Goal: Communication & Community: Answer question/provide support

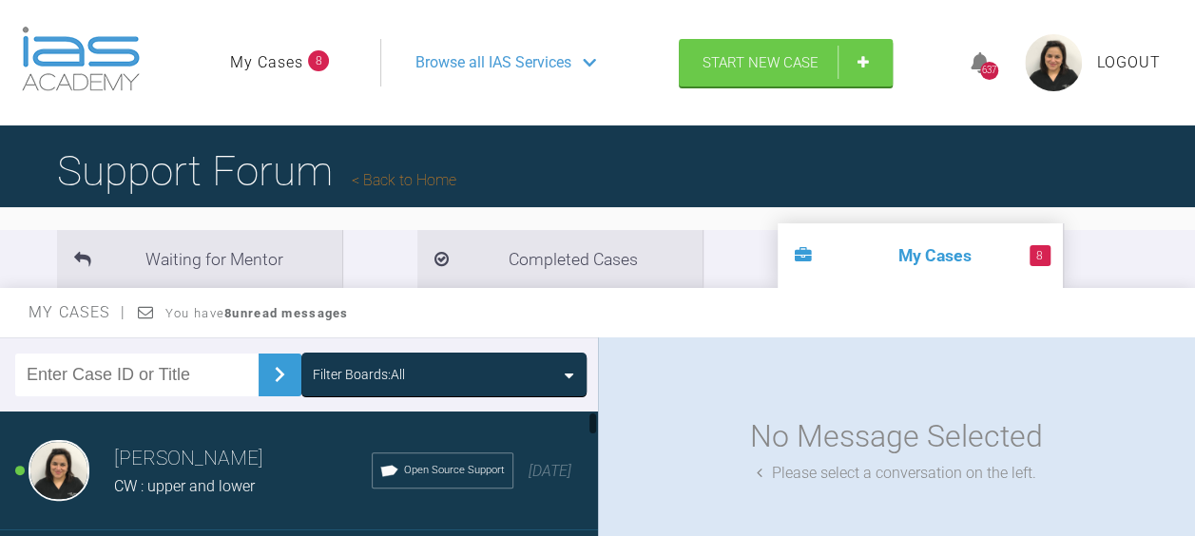
click at [165, 468] on h3 "[PERSON_NAME]" at bounding box center [243, 459] width 258 height 32
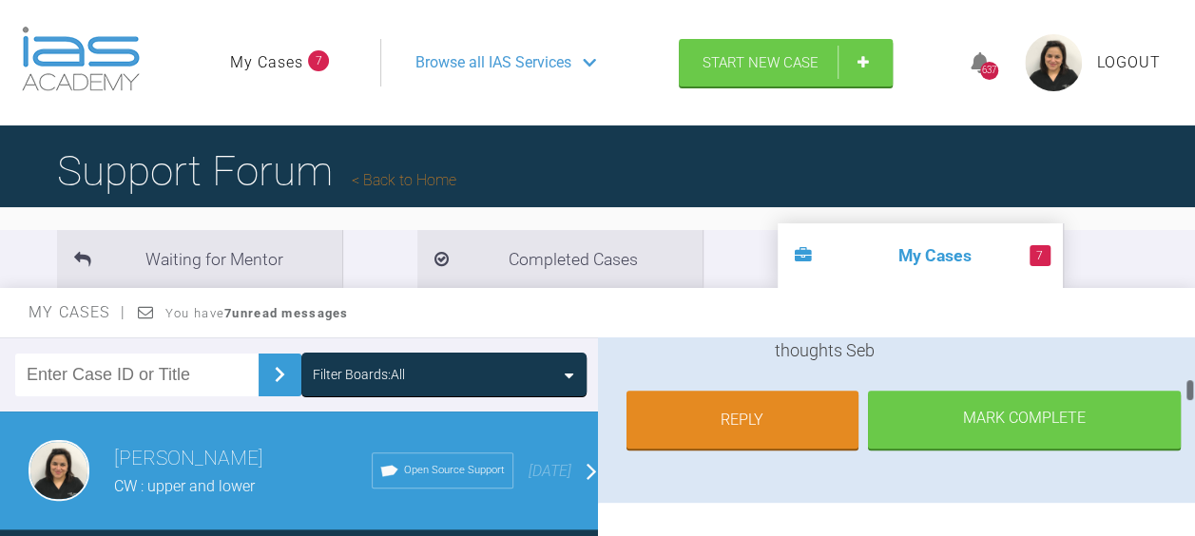
scroll to position [616, 0]
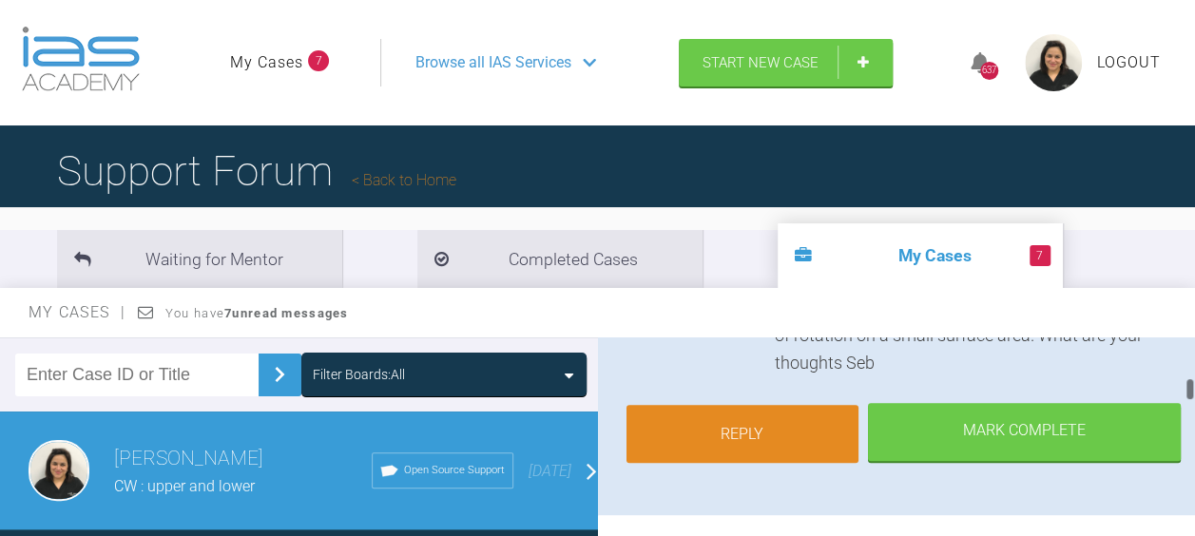
click at [708, 405] on link "Reply" at bounding box center [742, 434] width 233 height 59
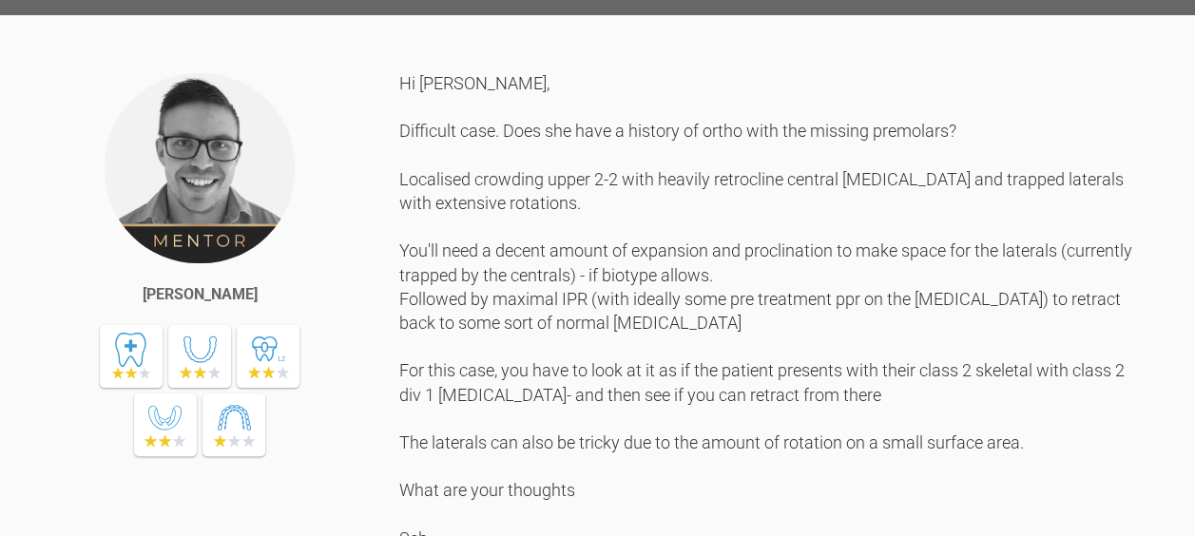
scroll to position [1192, 0]
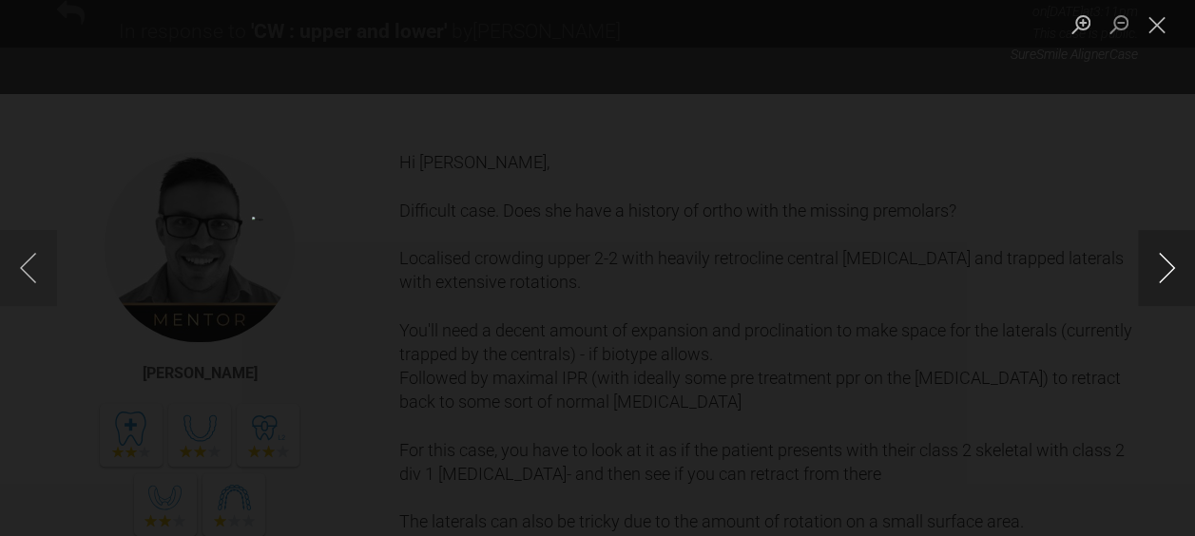
click at [1158, 256] on button "Next image" at bounding box center [1166, 268] width 57 height 76
click at [1155, 266] on button "Next image" at bounding box center [1166, 268] width 57 height 76
click at [1154, 264] on button "Next image" at bounding box center [1166, 268] width 57 height 76
click at [1156, 266] on button "Next image" at bounding box center [1166, 268] width 57 height 76
click at [1157, 276] on button "Next image" at bounding box center [1166, 268] width 57 height 76
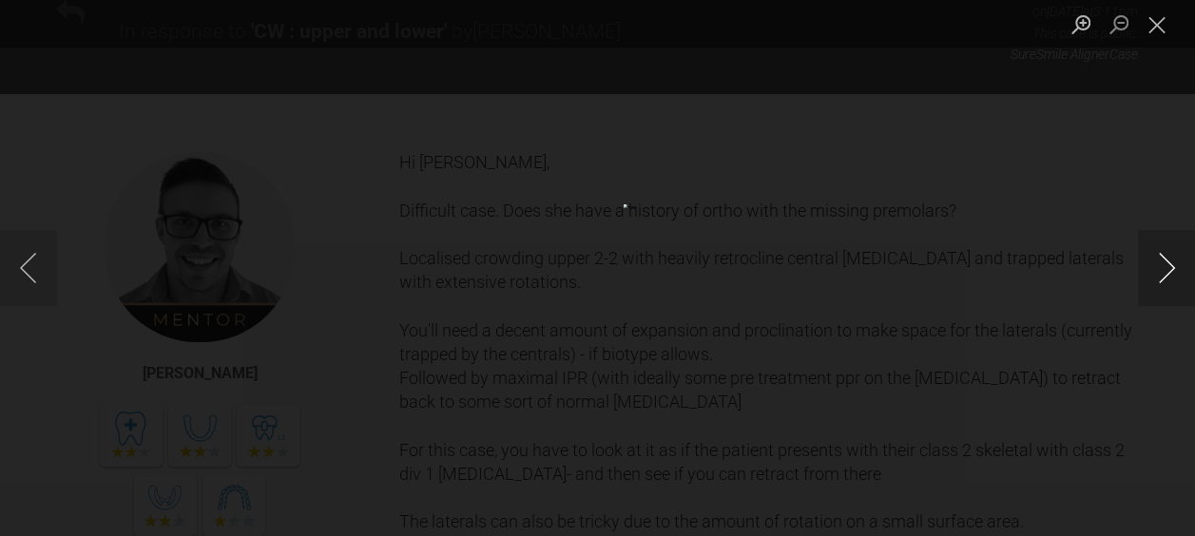
click at [1156, 283] on button "Next image" at bounding box center [1166, 268] width 57 height 76
click at [1152, 13] on button "Close lightbox" at bounding box center [1157, 24] width 38 height 33
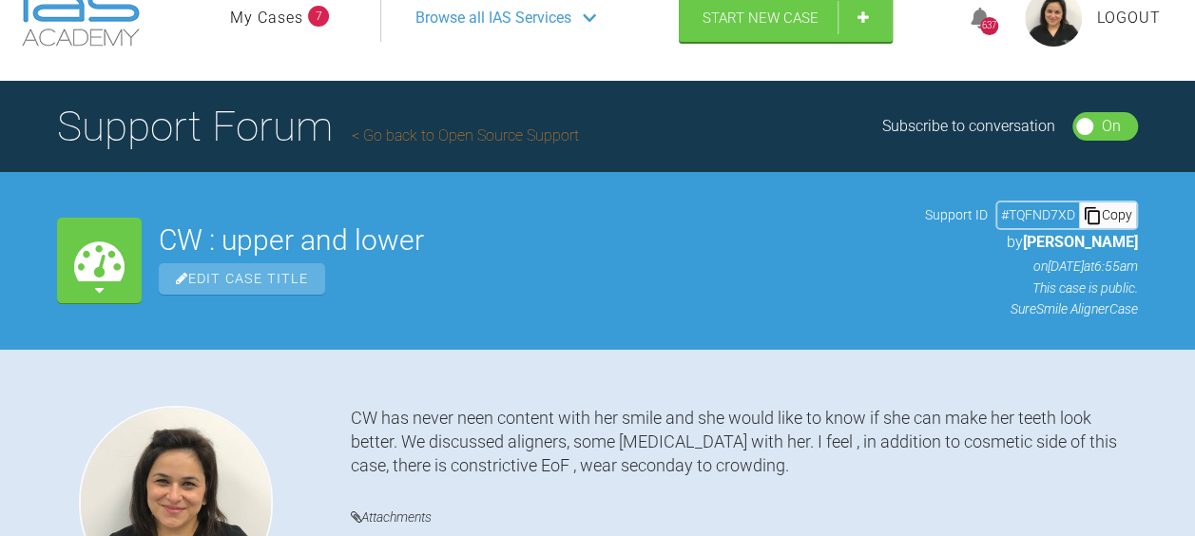
scroll to position [0, 0]
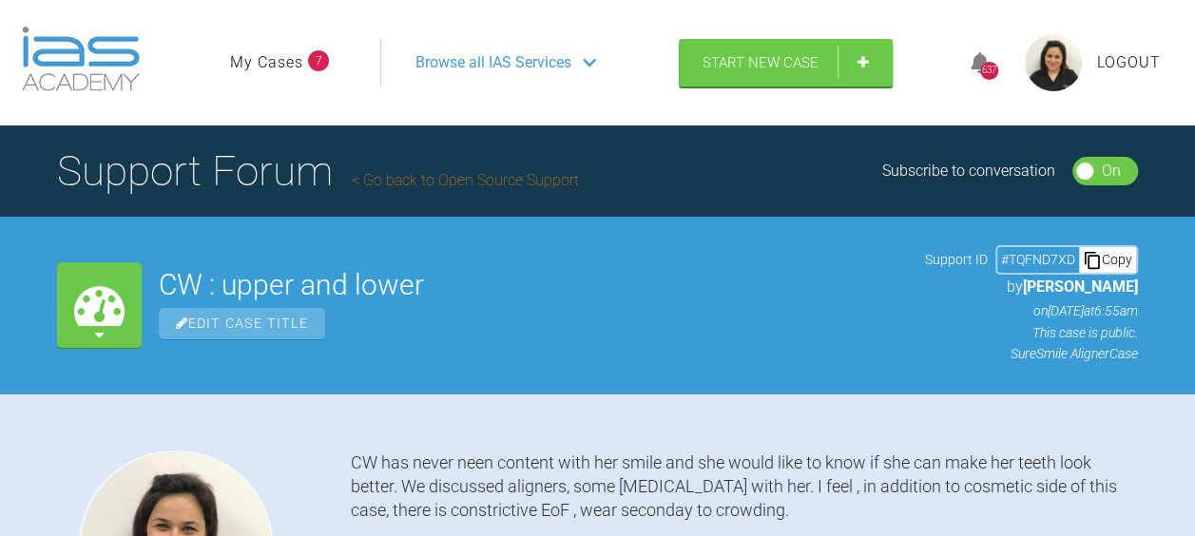
click at [566, 55] on span "Browse all IAS Services" at bounding box center [493, 62] width 156 height 25
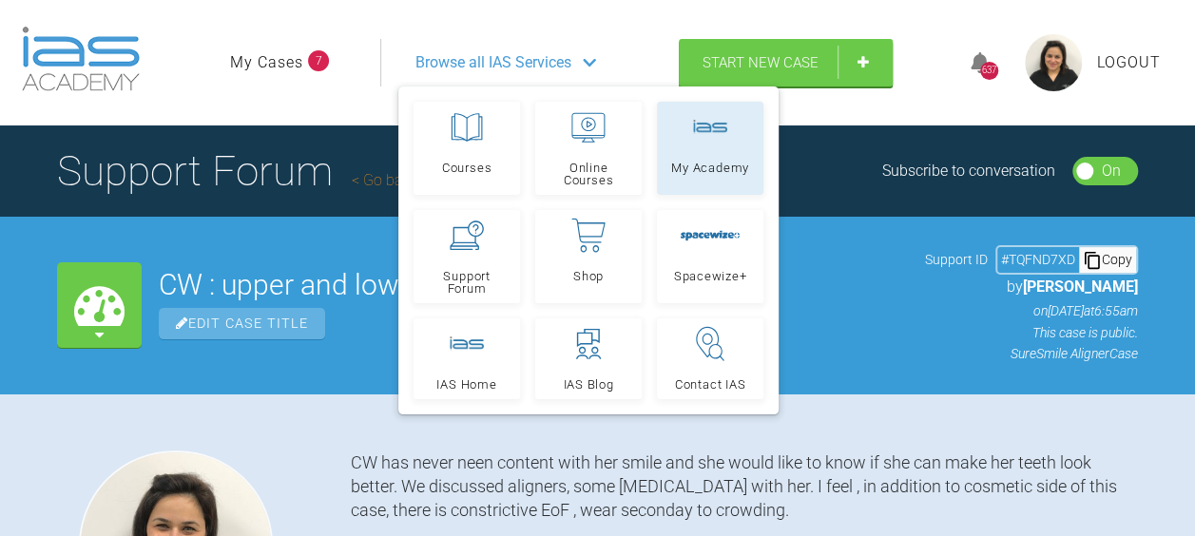
click at [686, 162] on span "My Academy" at bounding box center [710, 168] width 78 height 12
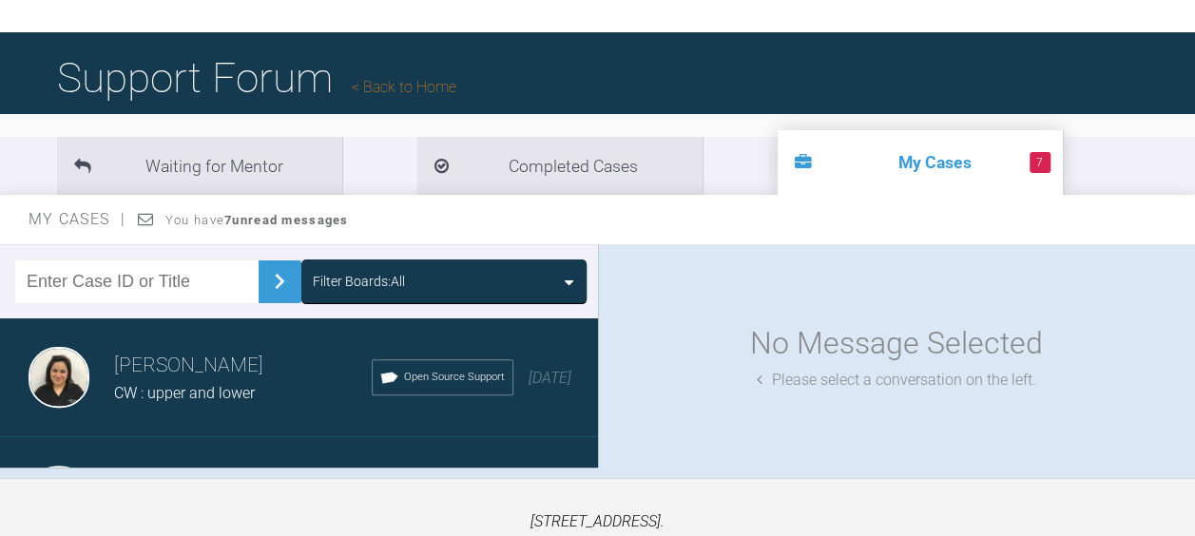
scroll to position [99, 0]
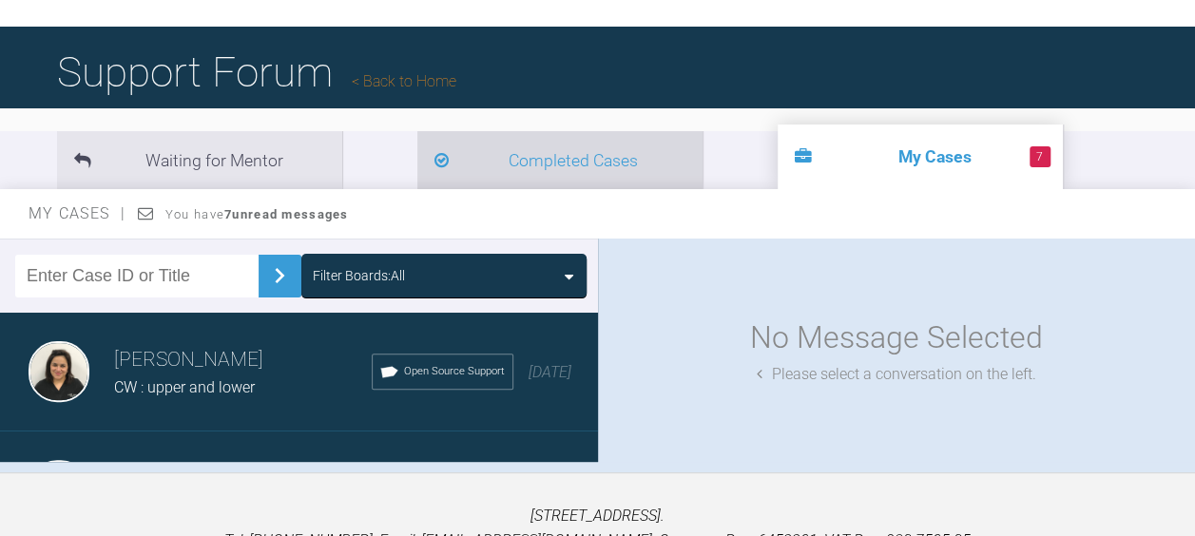
click at [492, 158] on li "Completed Cases" at bounding box center [559, 160] width 285 height 58
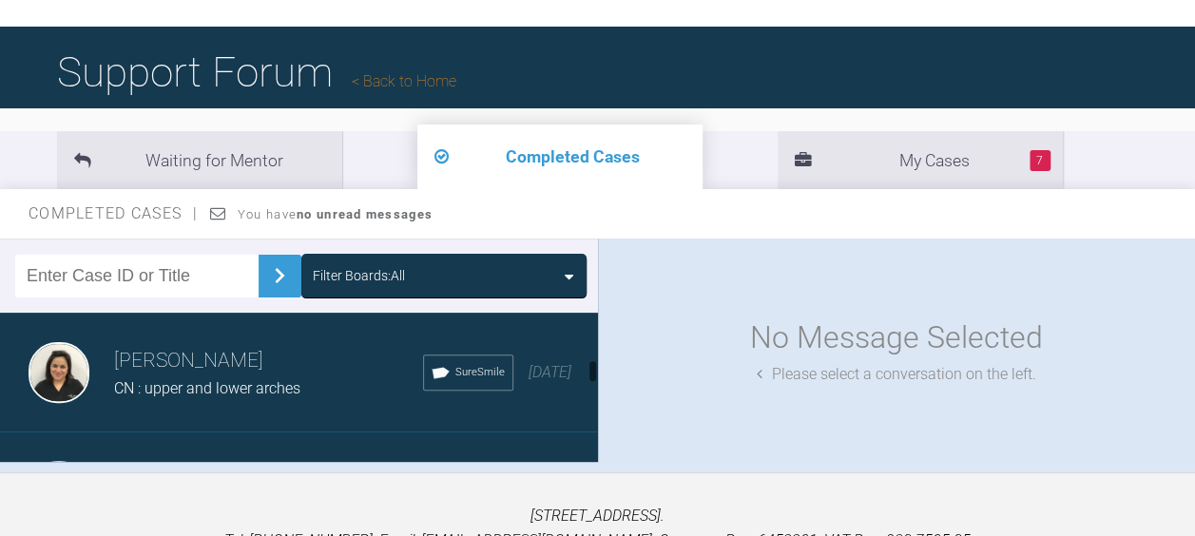
scroll to position [602, 0]
click at [338, 375] on div "CN : upper and lower arches" at bounding box center [268, 387] width 309 height 25
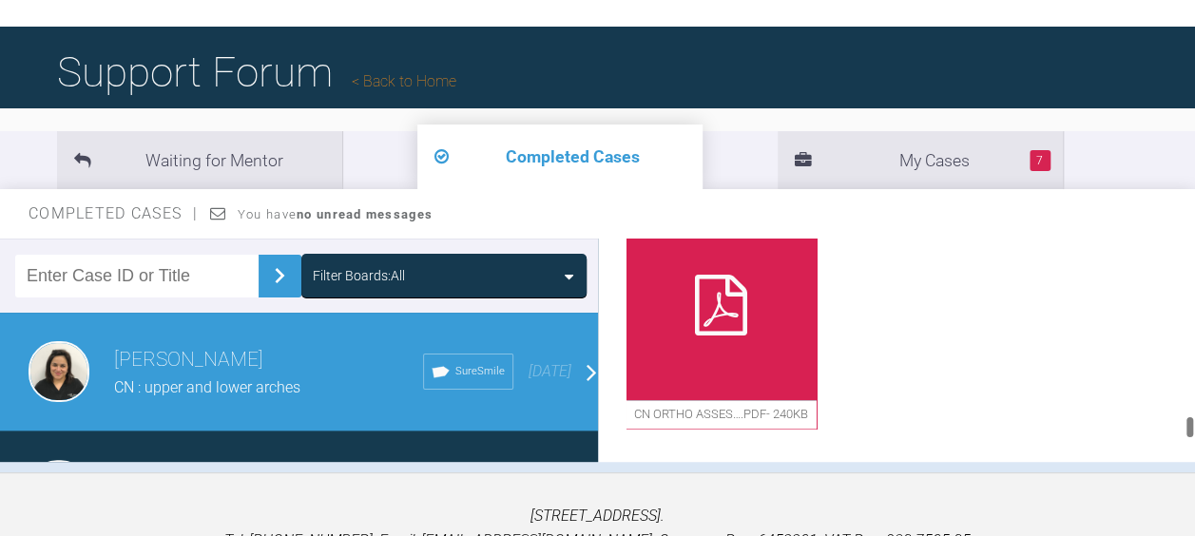
scroll to position [17971, 0]
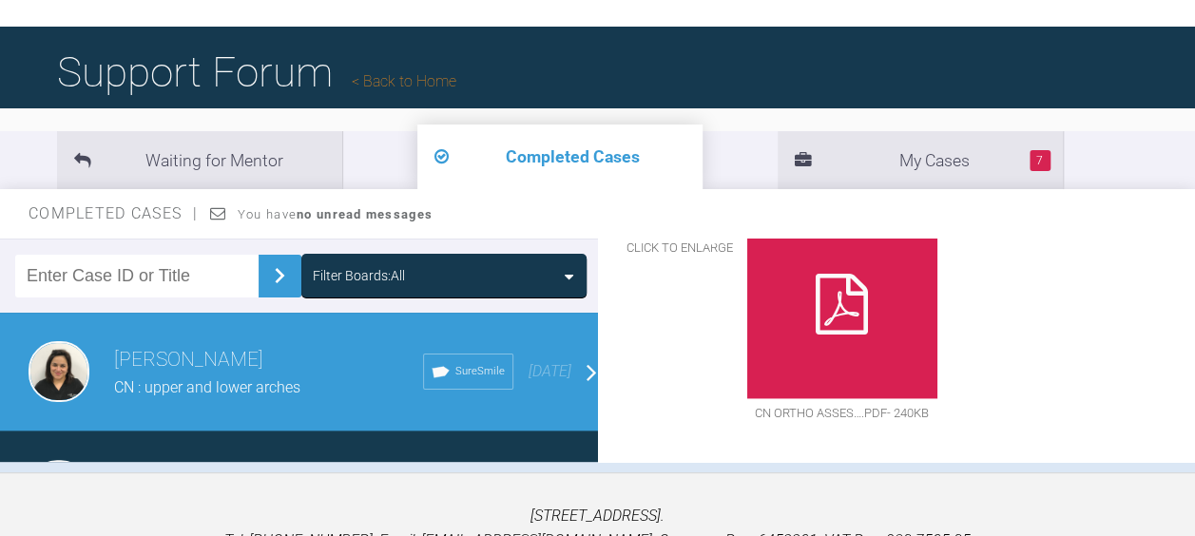
click at [702, 162] on img at bounding box center [664, 149] width 76 height 25
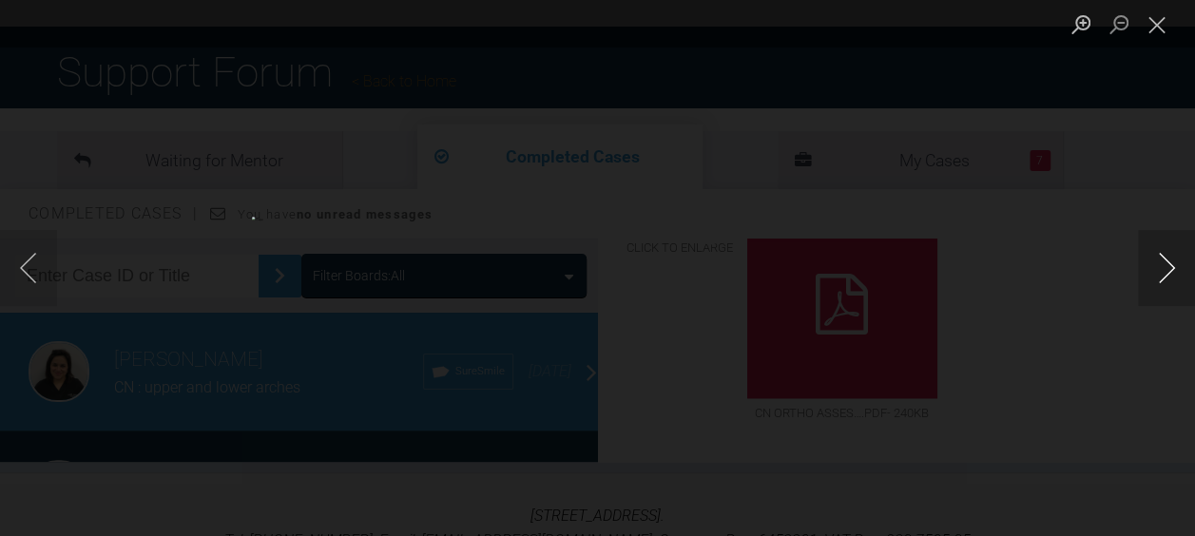
click at [1154, 270] on button "Next image" at bounding box center [1166, 268] width 57 height 76
click at [1151, 265] on button "Next image" at bounding box center [1166, 268] width 57 height 76
click at [1153, 263] on button "Next image" at bounding box center [1166, 268] width 57 height 76
click at [1151, 266] on button "Next image" at bounding box center [1166, 268] width 57 height 76
click at [1146, 266] on button "Next image" at bounding box center [1166, 268] width 57 height 76
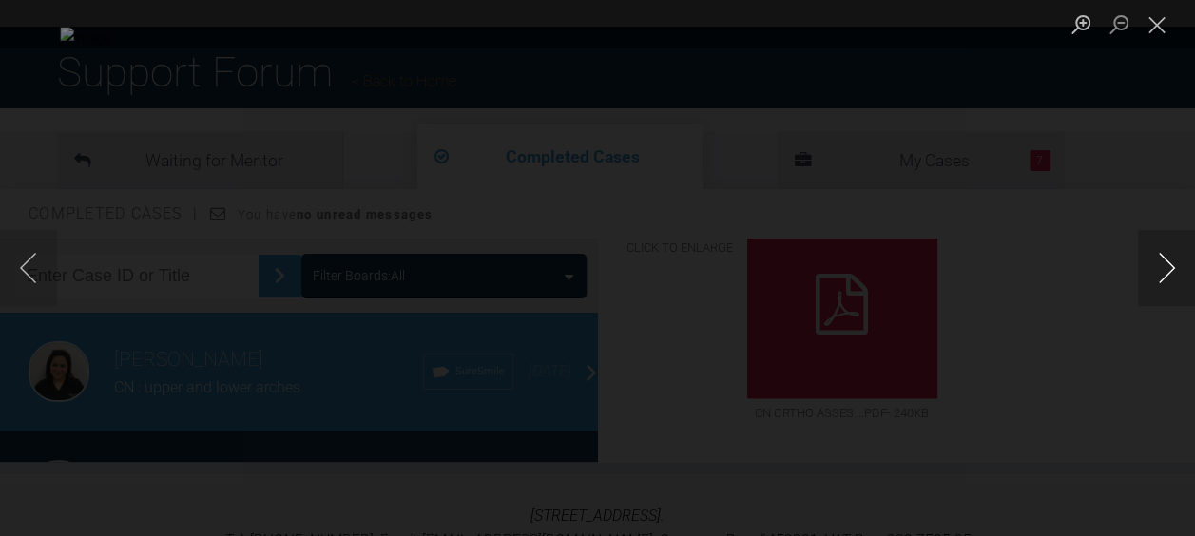
click at [1146, 269] on button "Next image" at bounding box center [1166, 268] width 57 height 76
click at [1148, 267] on button "Next image" at bounding box center [1166, 268] width 57 height 76
click at [36, 270] on button "Previous image" at bounding box center [28, 268] width 57 height 76
click at [1161, 18] on button "Close lightbox" at bounding box center [1157, 24] width 38 height 33
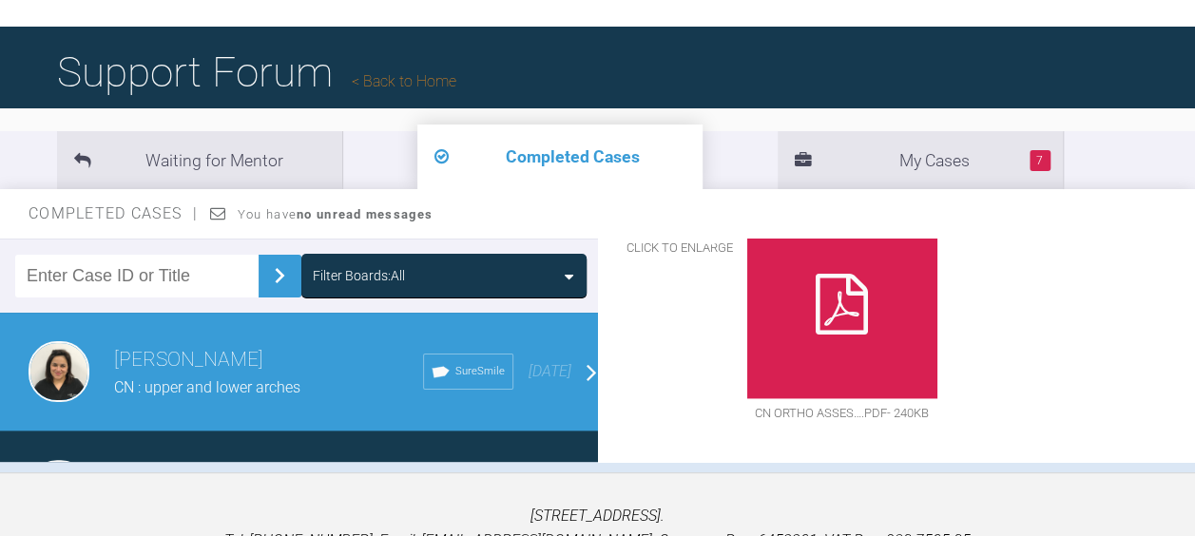
scroll to position [0, 0]
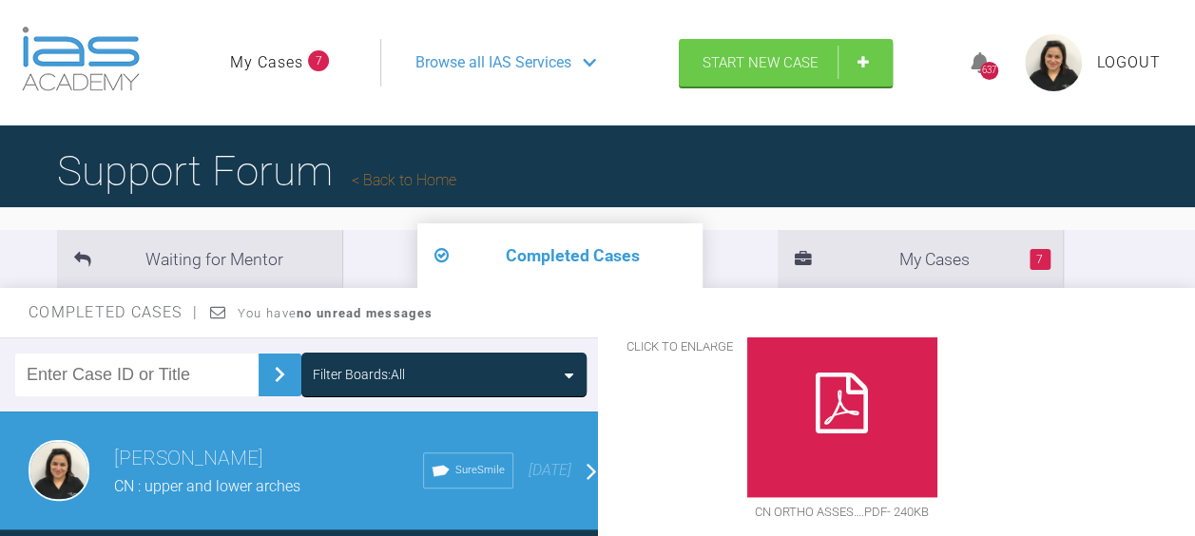
click at [113, 308] on span "Completed Cases" at bounding box center [113, 312] width 169 height 18
click at [777, 259] on li "7 My Cases" at bounding box center [919, 259] width 285 height 58
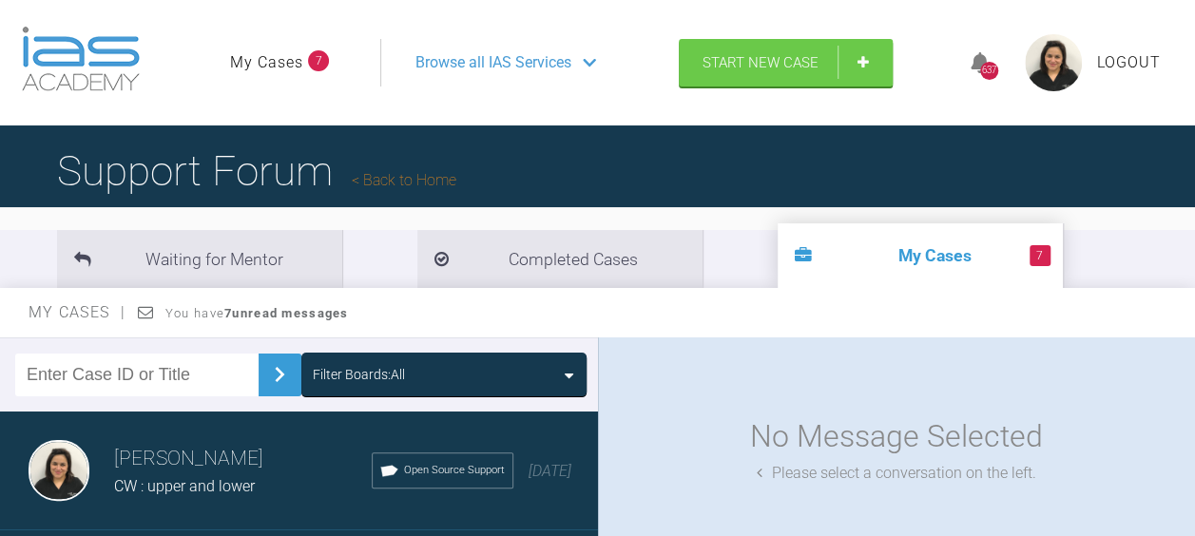
click at [244, 466] on h3 "[PERSON_NAME]" at bounding box center [243, 459] width 258 height 32
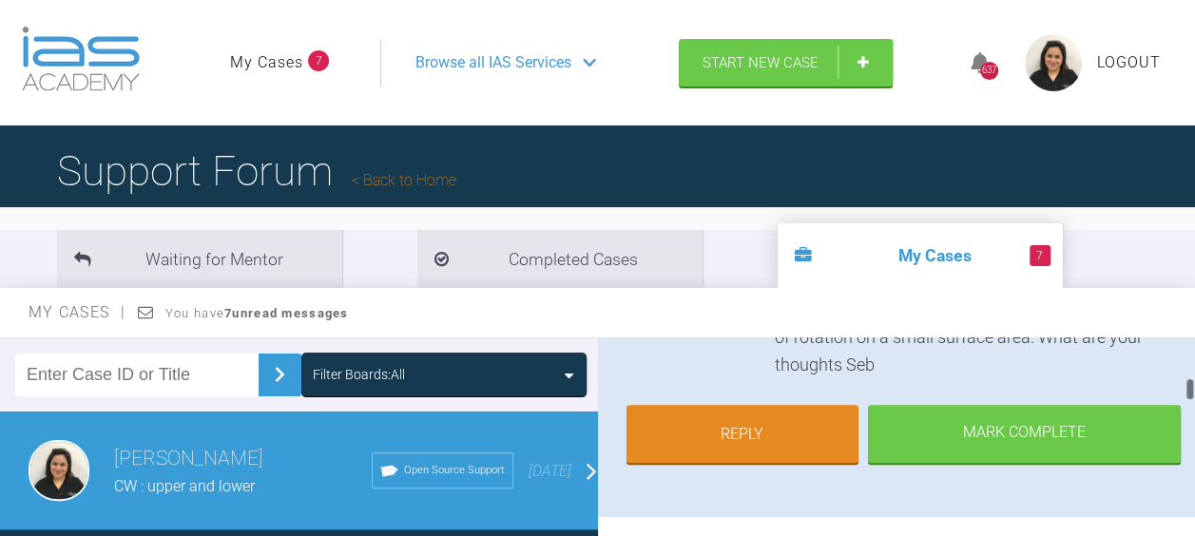
scroll to position [610, 0]
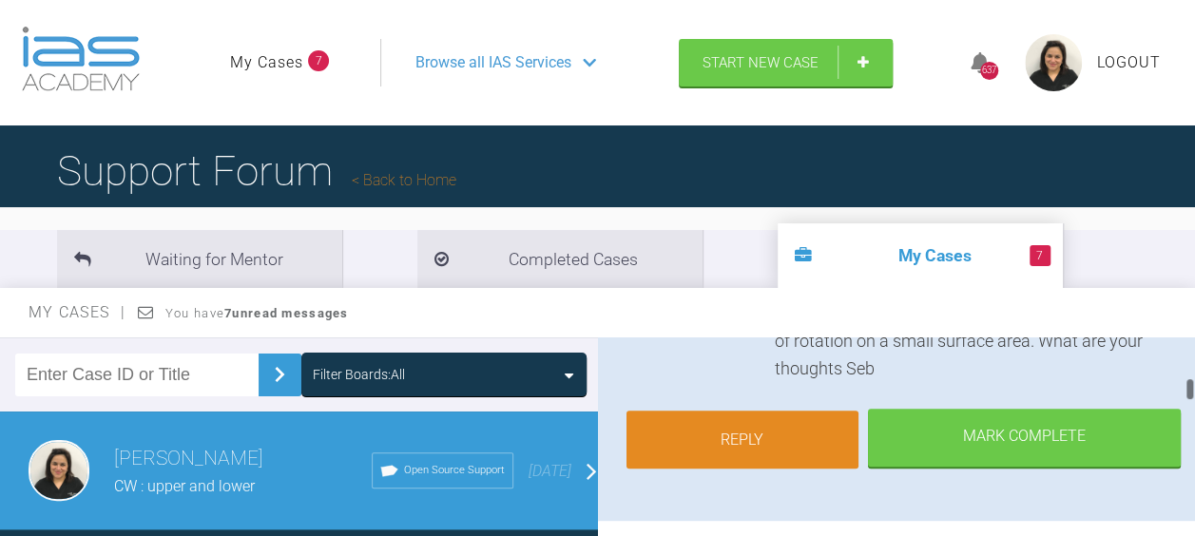
click at [732, 411] on link "Reply" at bounding box center [742, 440] width 233 height 59
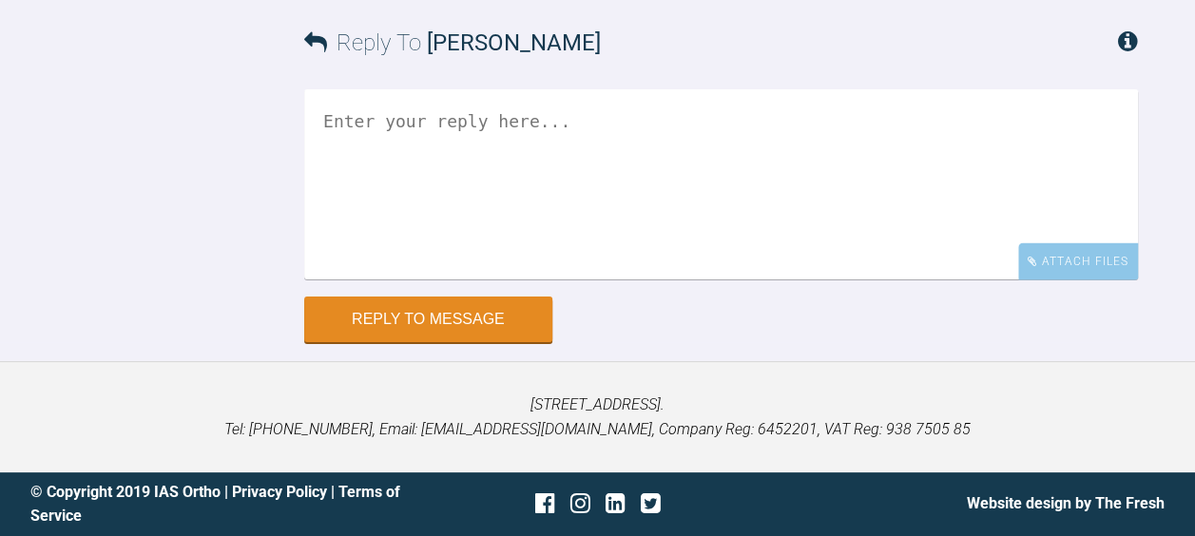
scroll to position [2465, 0]
click at [358, 280] on textarea at bounding box center [721, 185] width 834 height 190
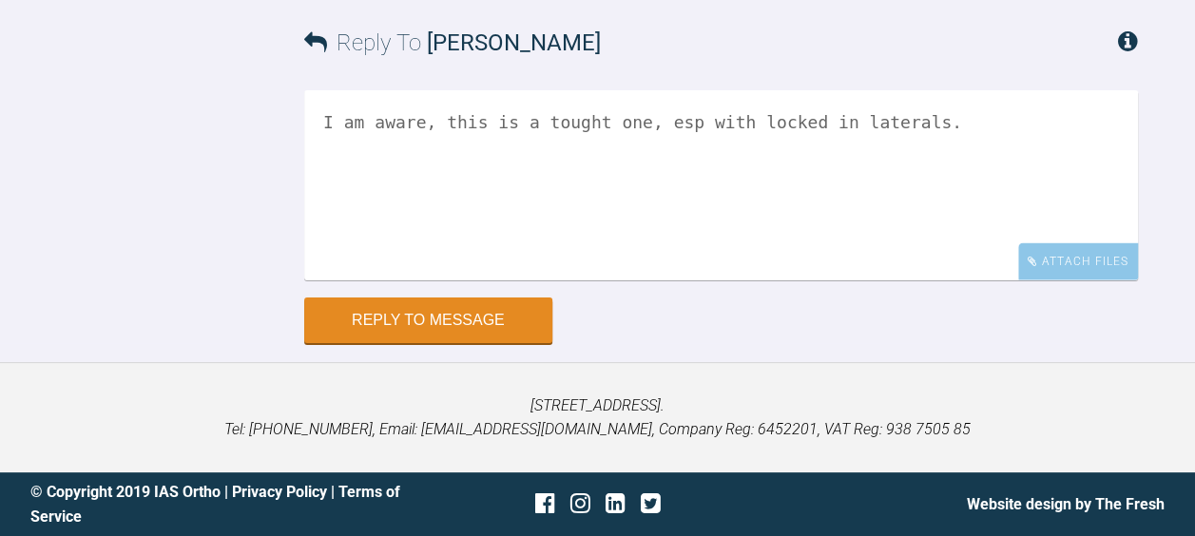
click at [589, 280] on textarea "I am aware, this is a tought one, esp with locked in laterals." at bounding box center [721, 185] width 834 height 190
click at [937, 280] on textarea "I am aware, this is a tough one, esp with locked in laterals." at bounding box center [721, 185] width 834 height 190
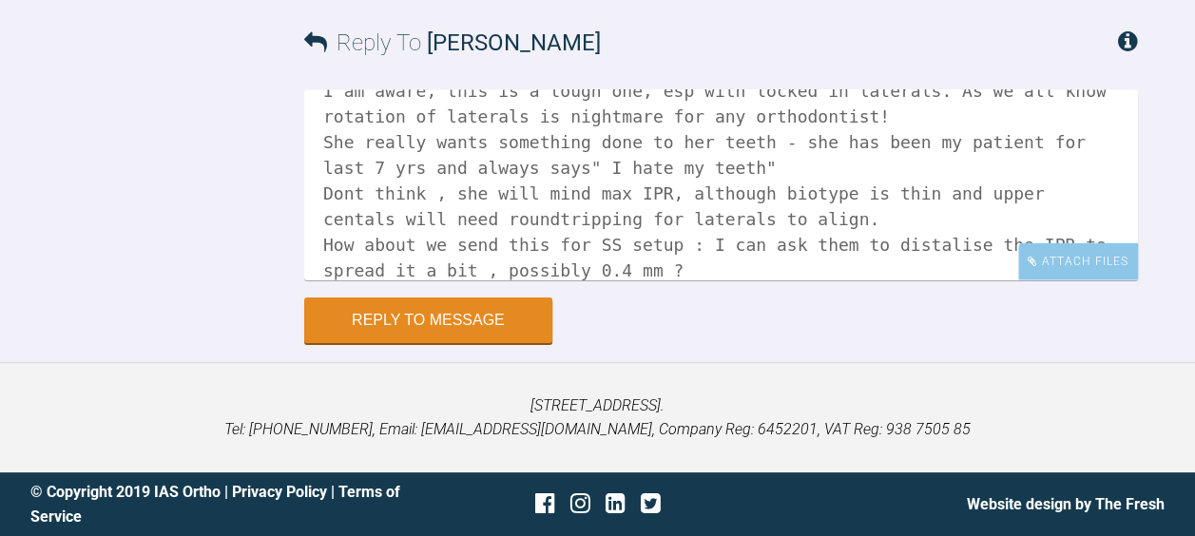
scroll to position [53, 0]
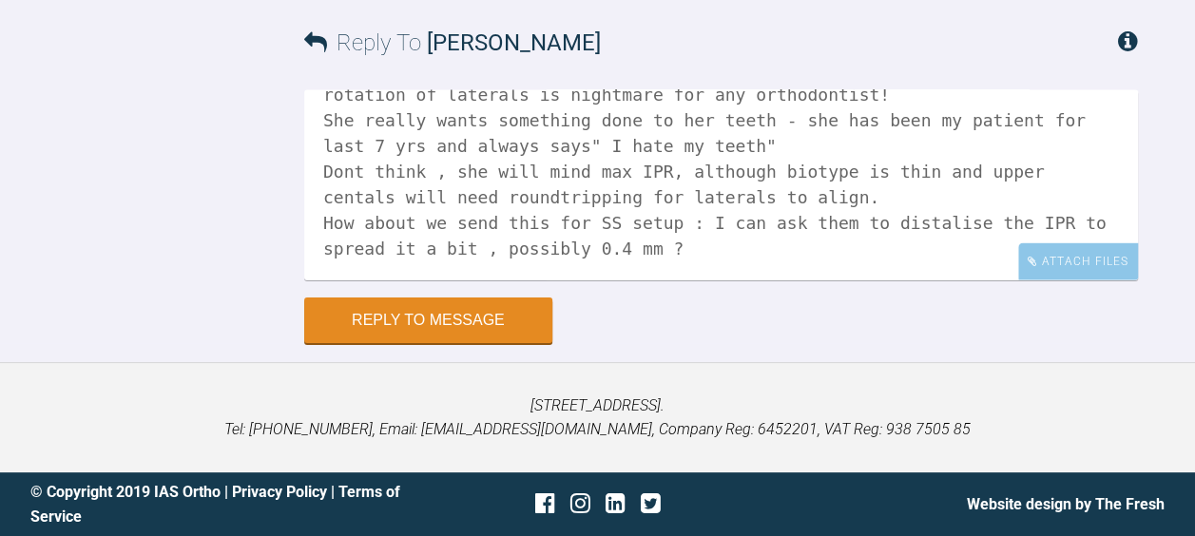
click at [793, 280] on textarea "I am aware, this is a tough one, esp with locked in laterals. As we all know ro…" at bounding box center [721, 185] width 834 height 190
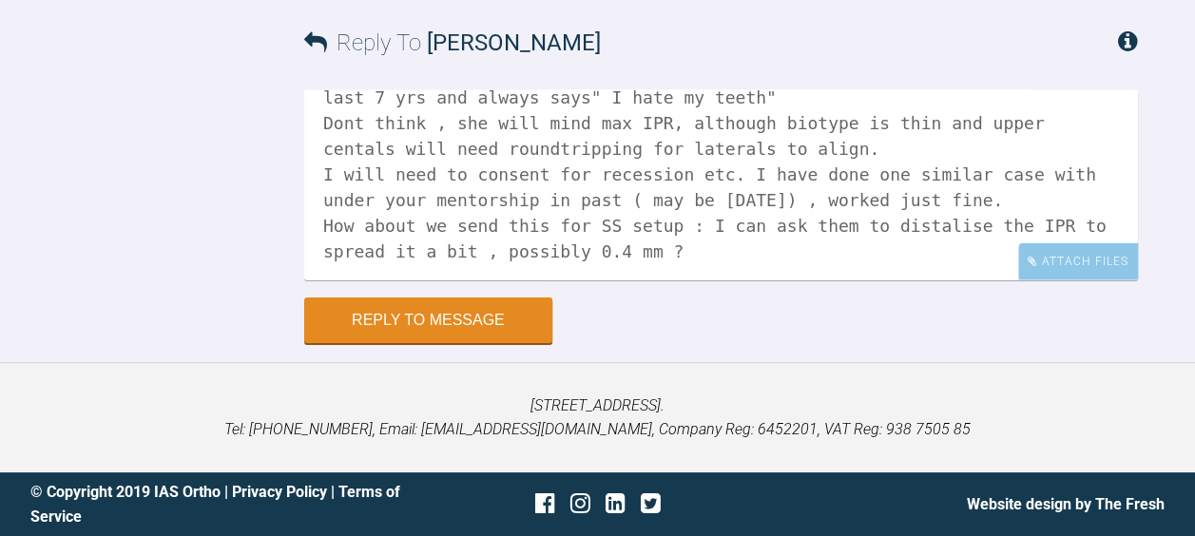
scroll to position [105, 0]
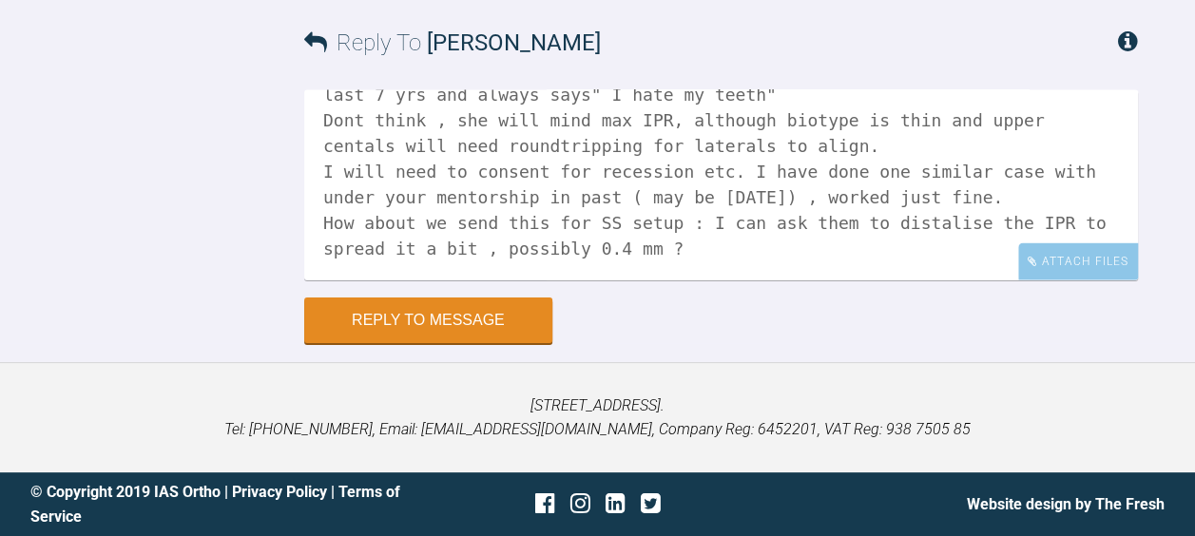
click at [838, 280] on textarea "I am aware, this is a tough one, esp with locked in laterals. As we all know ro…" at bounding box center [721, 185] width 834 height 190
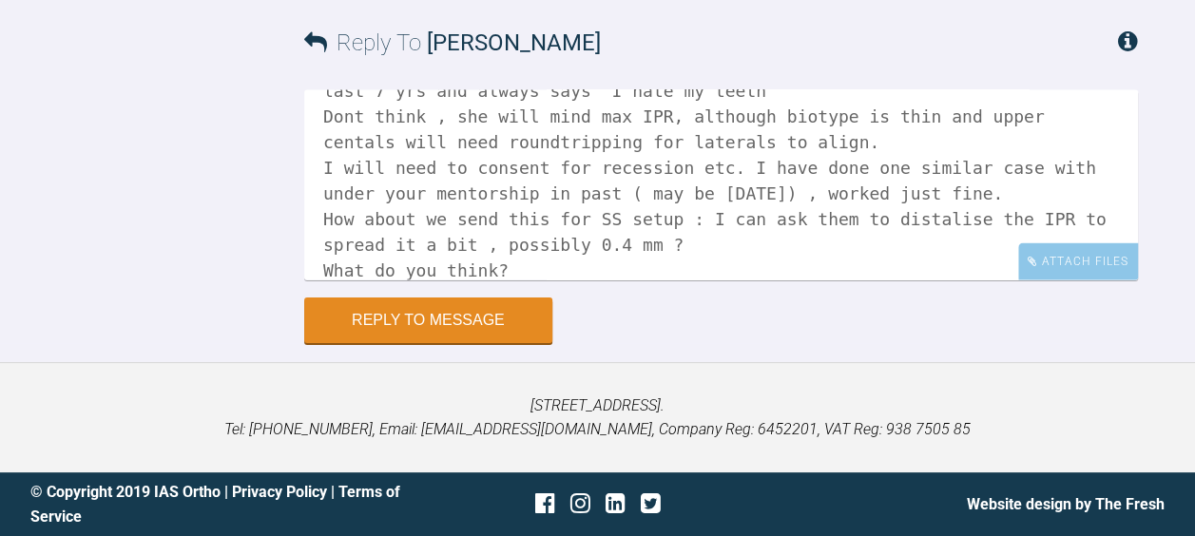
scroll to position [0, 0]
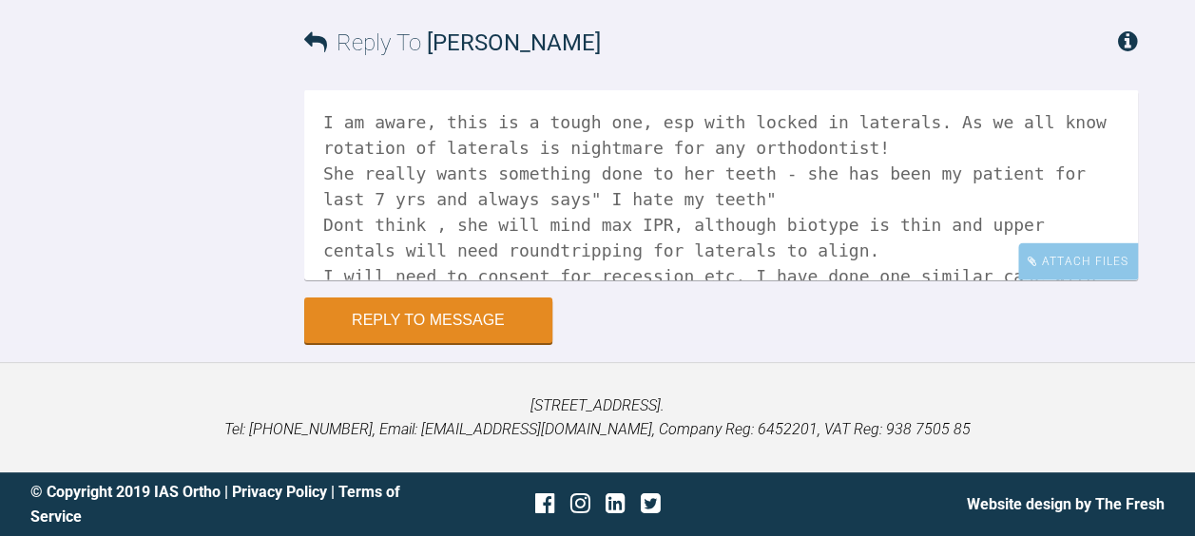
click at [500, 280] on textarea "I am aware, this is a tough one, esp with locked in laterals. As we all know ro…" at bounding box center [721, 185] width 834 height 190
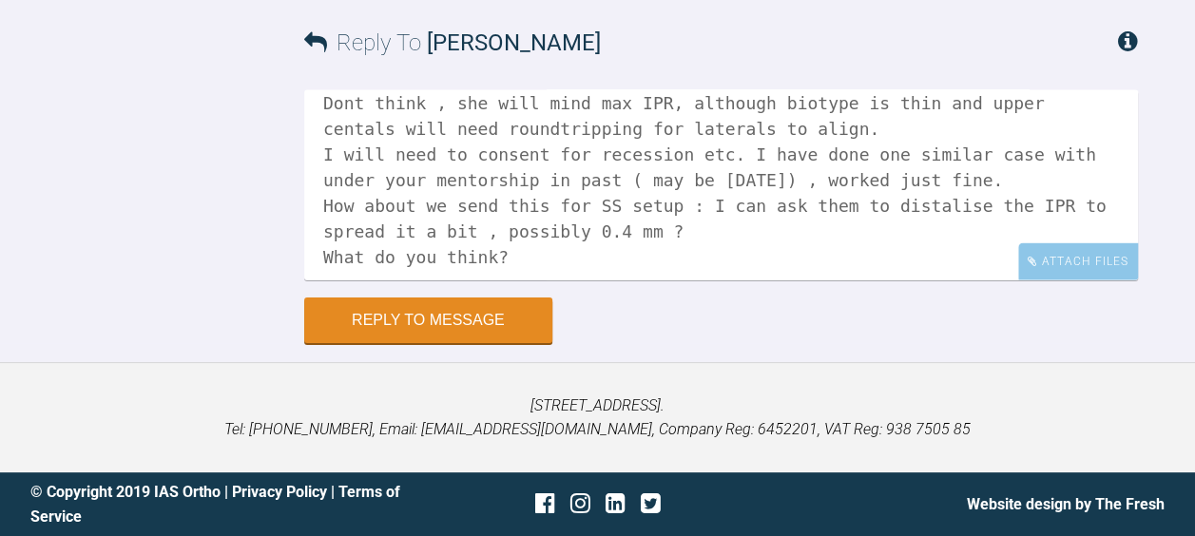
scroll to position [126, 0]
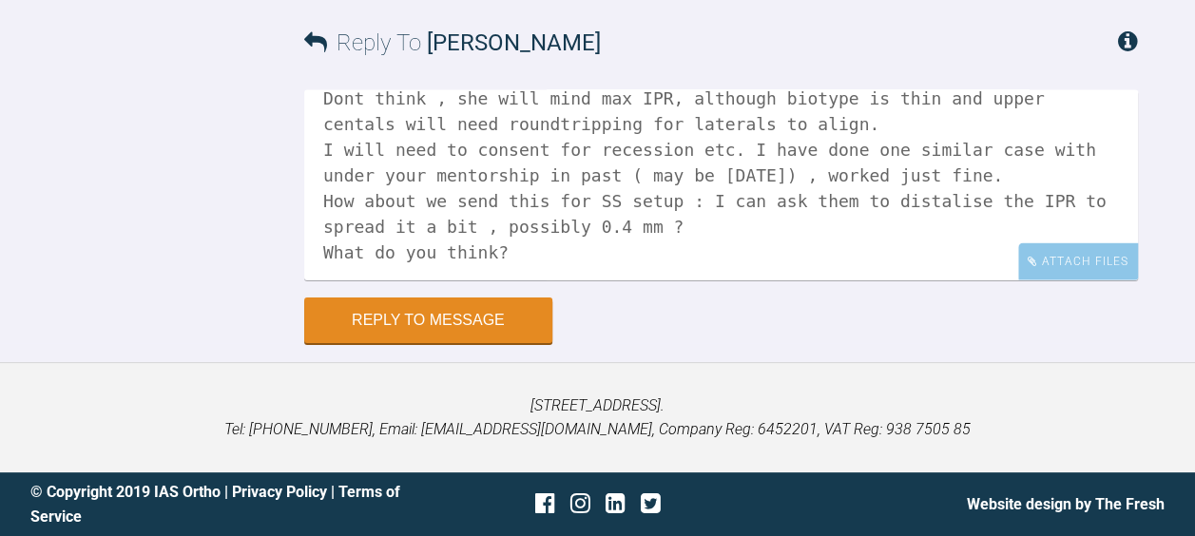
click at [547, 280] on textarea "I am aware, this is a tough one, esp with locked in laterals. As we all know ro…" at bounding box center [721, 185] width 834 height 190
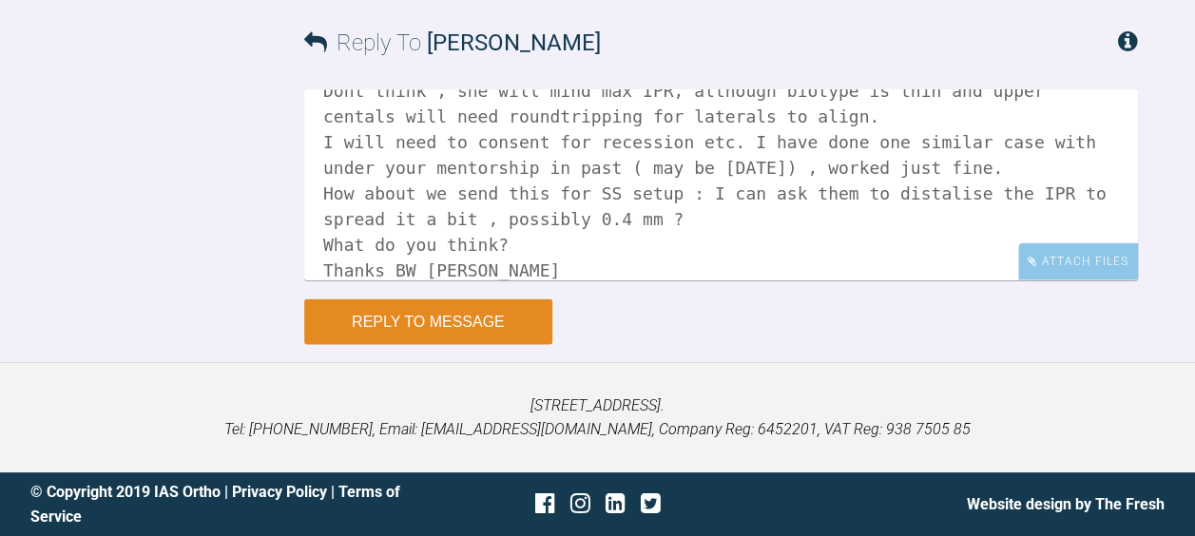
type textarea "I am aware, this is a tough one, esp with locked in laterals. As we all know ro…"
click at [470, 345] on button "Reply to Message" at bounding box center [428, 322] width 248 height 46
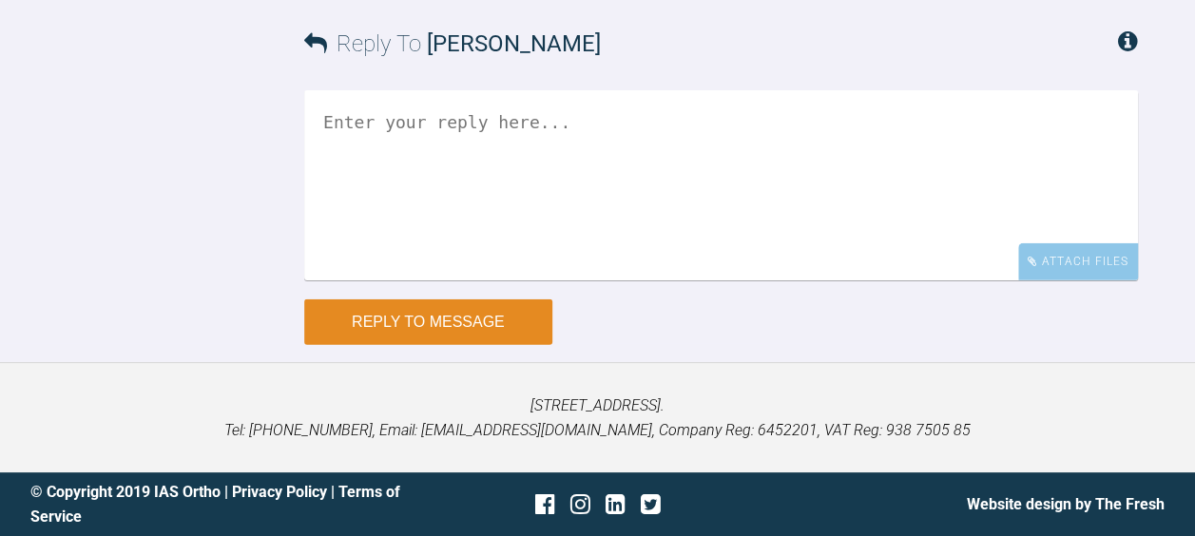
scroll to position [2944, 0]
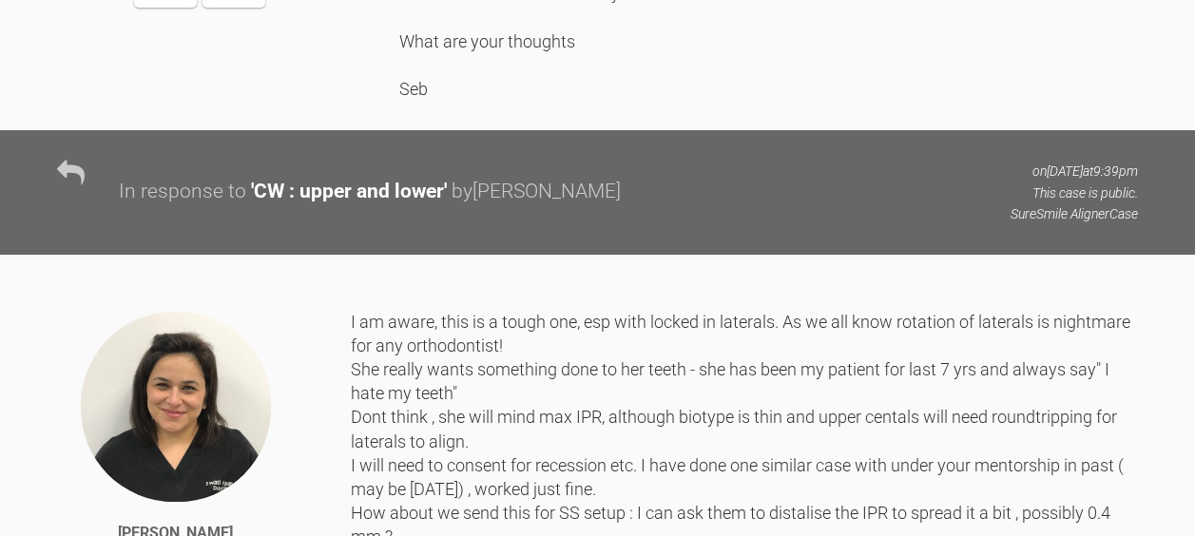
scroll to position [1718, 0]
